Goal: Task Accomplishment & Management: Manage account settings

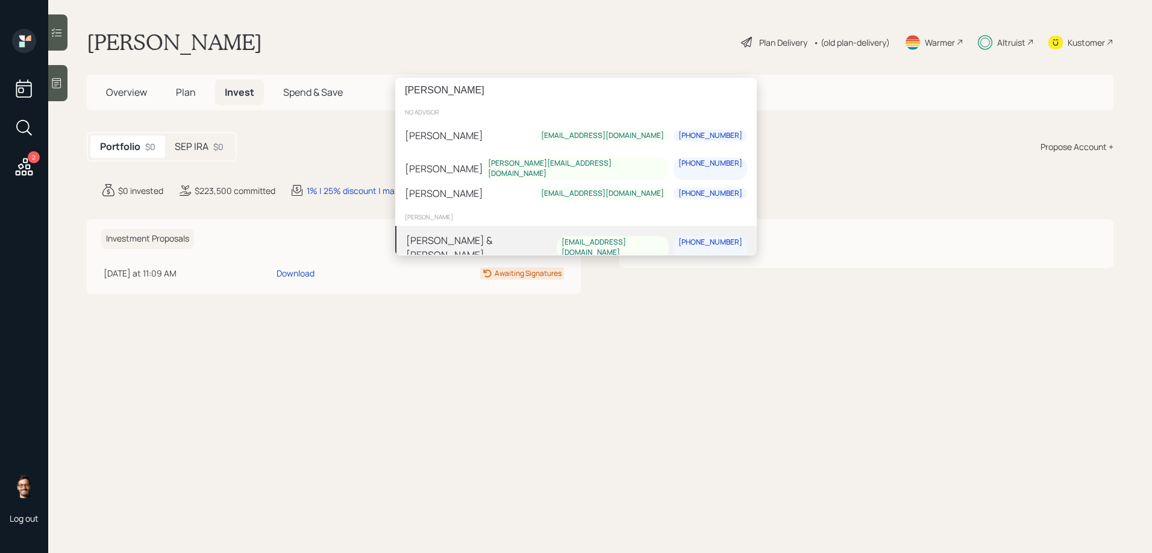
type input "[PERSON_NAME]"
click at [455, 242] on div "[PERSON_NAME] & [PERSON_NAME]" at bounding box center [481, 247] width 151 height 29
